Goal: Task Accomplishment & Management: Manage account settings

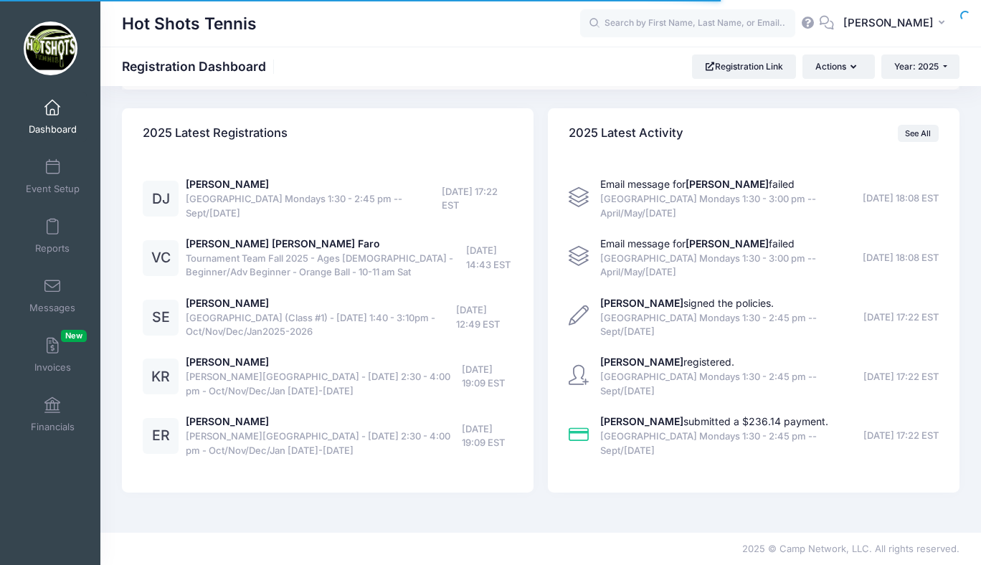
select select
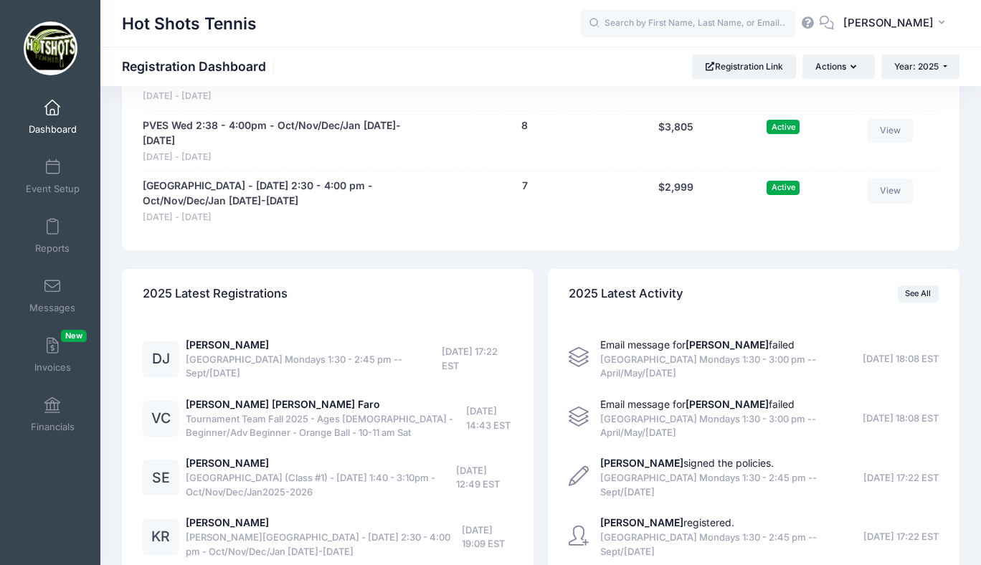
scroll to position [4400, 0]
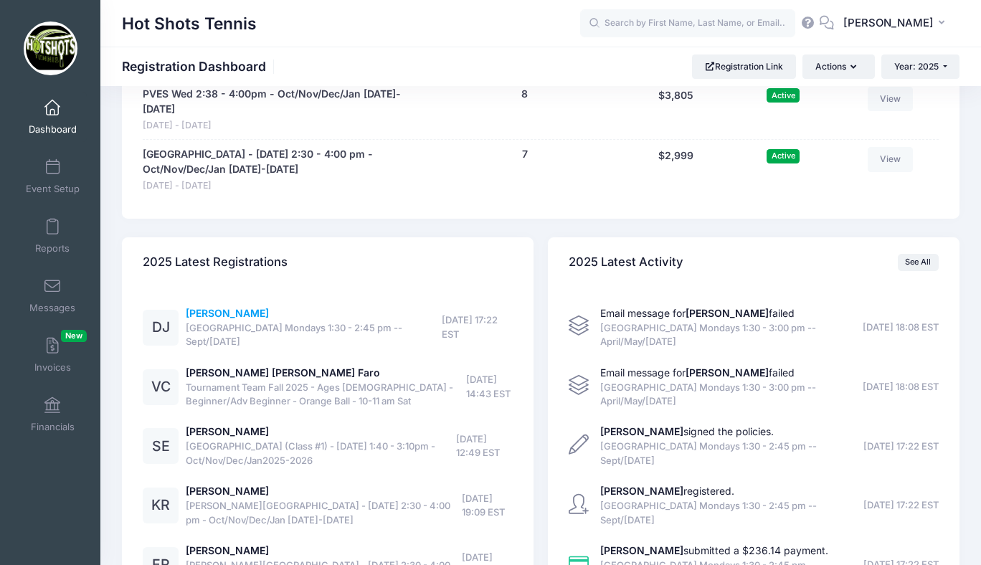
click at [234, 307] on link "[PERSON_NAME]" at bounding box center [227, 313] width 83 height 12
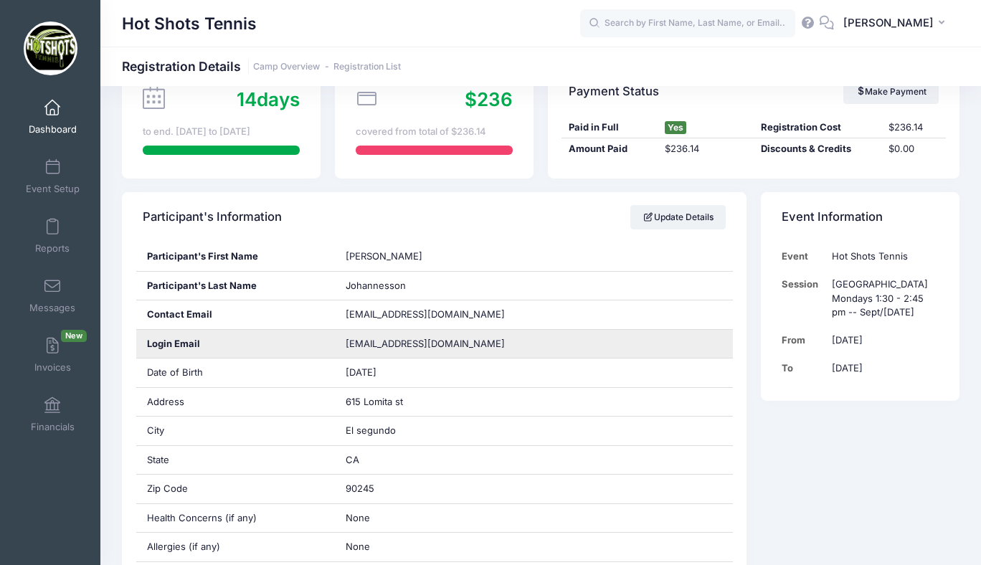
scroll to position [145, 0]
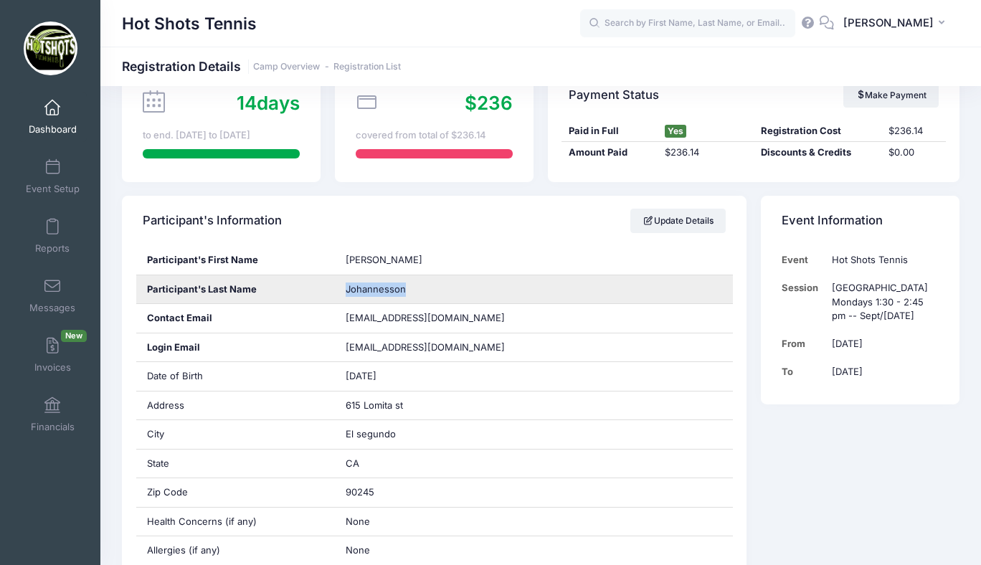
drag, startPoint x: 346, startPoint y: 288, endPoint x: 420, endPoint y: 286, distance: 73.9
click at [420, 286] on div "Johannesson" at bounding box center [534, 289] width 398 height 29
copy span "Johannesson"
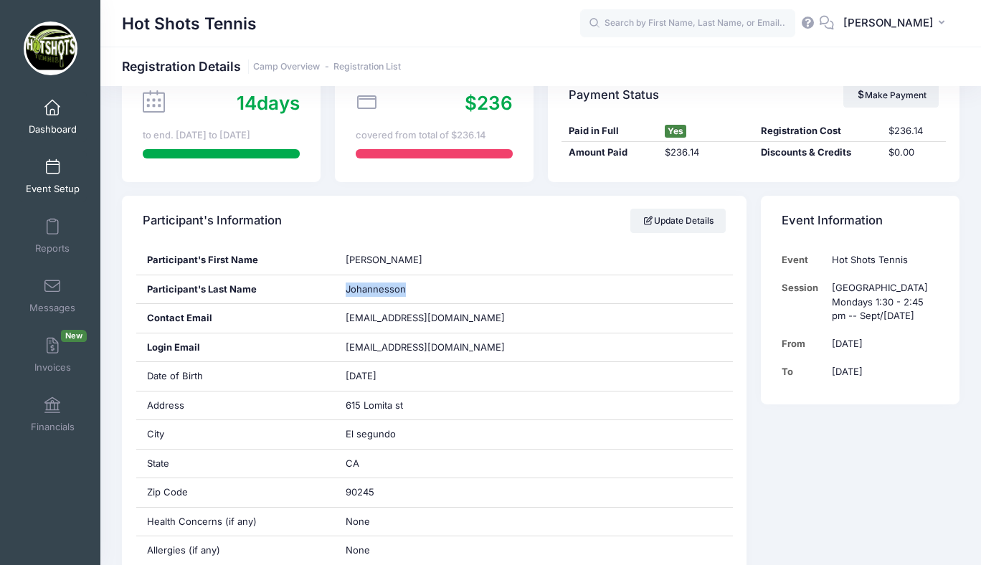
click at [52, 174] on span at bounding box center [52, 168] width 0 height 16
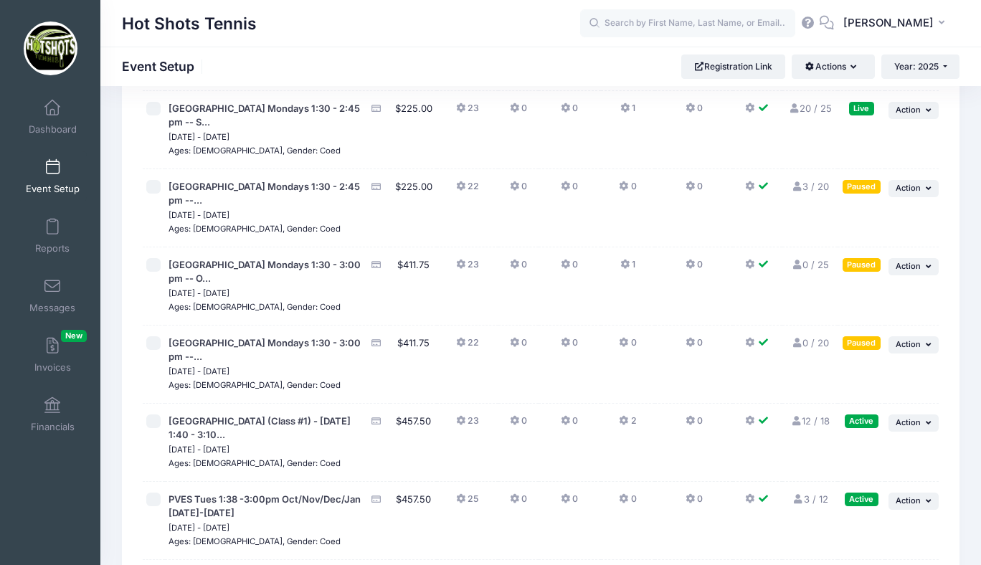
scroll to position [4244, 0]
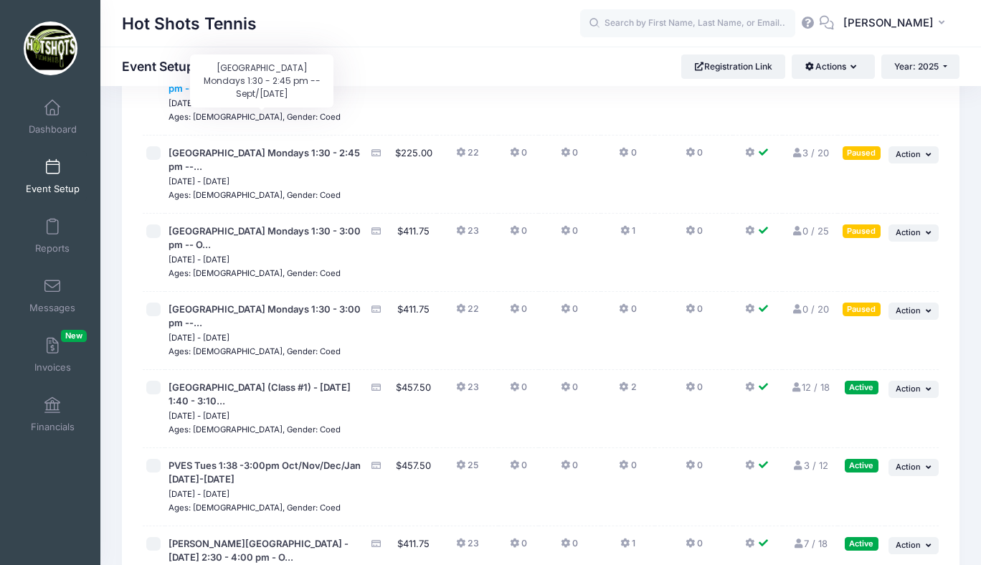
click at [289, 95] on span "Center Street Elementary Mondays 1:30 - 2:45 pm -- S..." at bounding box center [265, 82] width 192 height 26
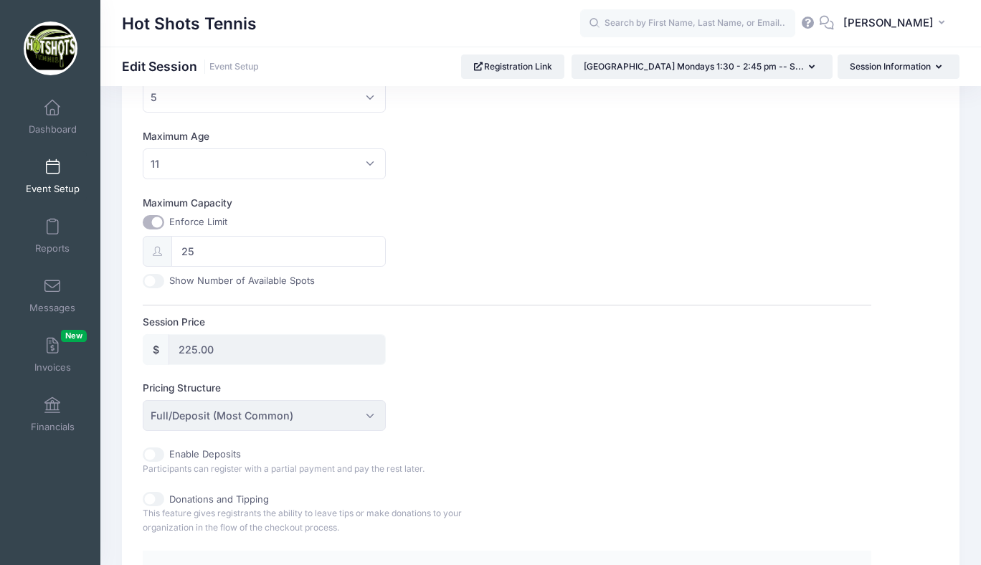
scroll to position [469, 0]
click at [278, 252] on input "25" at bounding box center [278, 250] width 214 height 31
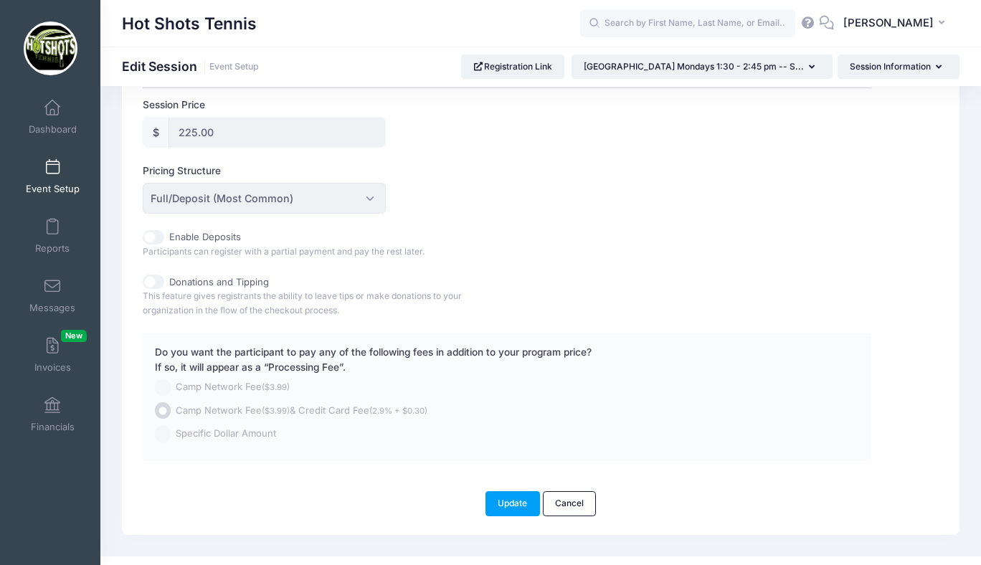
scroll to position [709, 0]
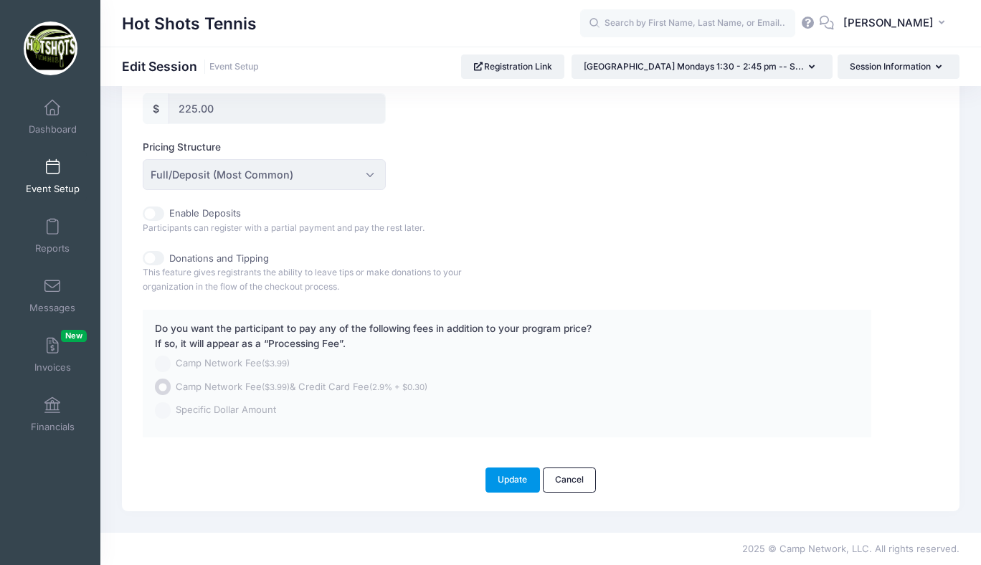
type input "20"
click at [514, 488] on button "Update" at bounding box center [513, 480] width 55 height 24
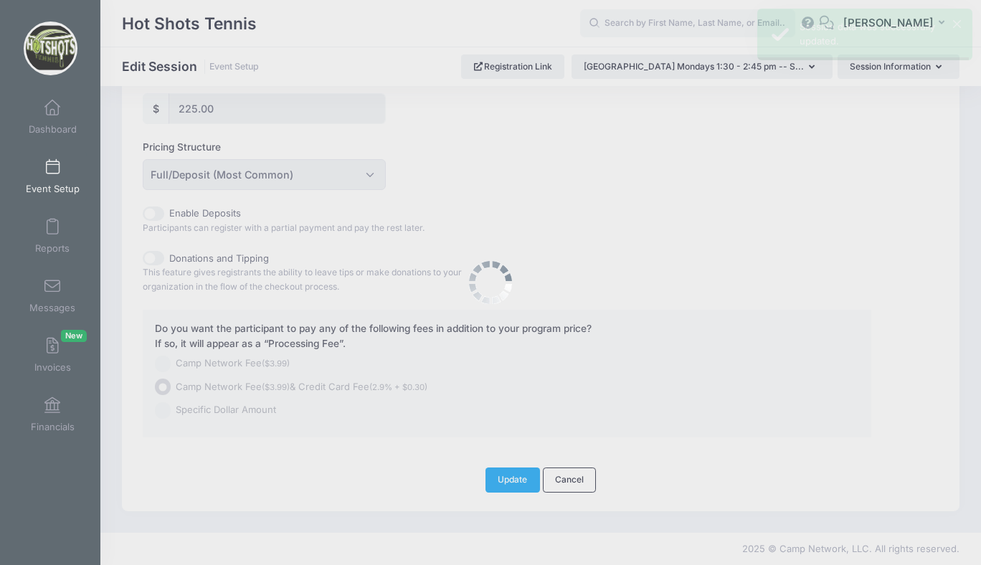
scroll to position [0, 0]
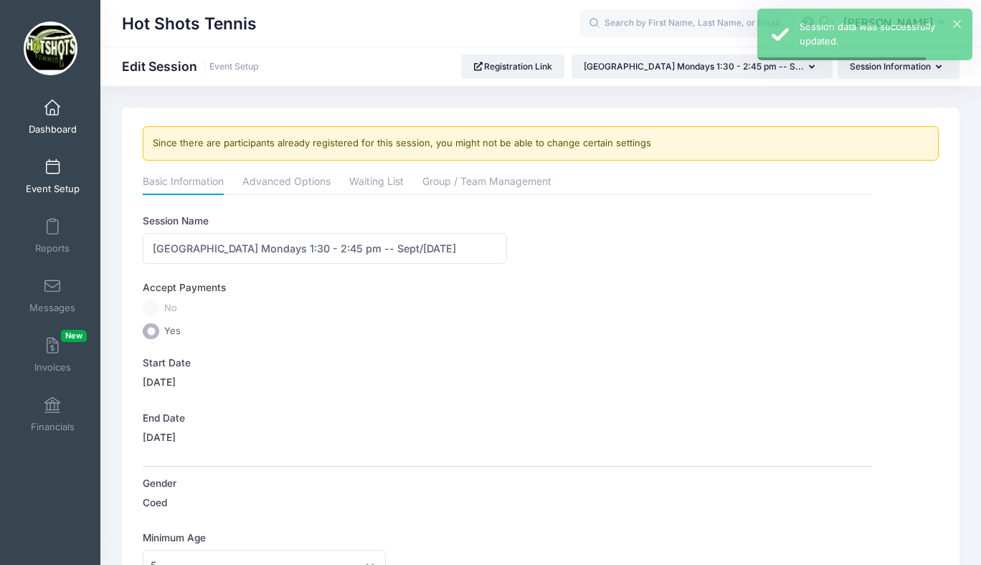
click at [52, 109] on span at bounding box center [52, 108] width 0 height 16
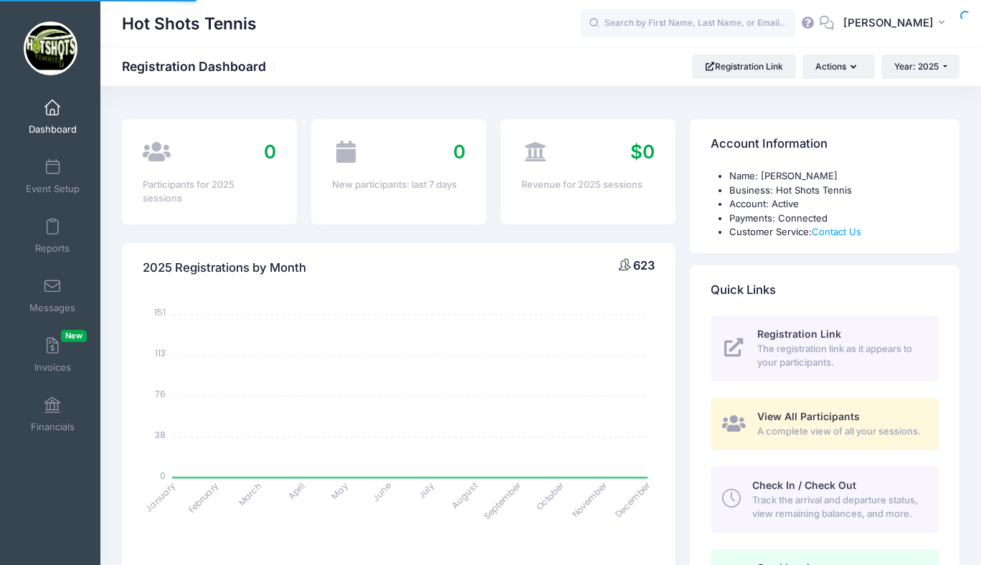
select select
